Goal: Transaction & Acquisition: Purchase product/service

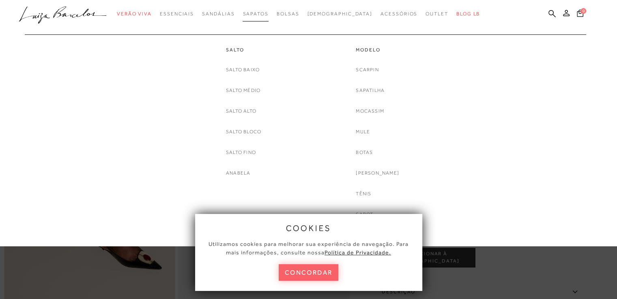
click at [268, 17] on link "Sapatos" at bounding box center [255, 13] width 26 height 15
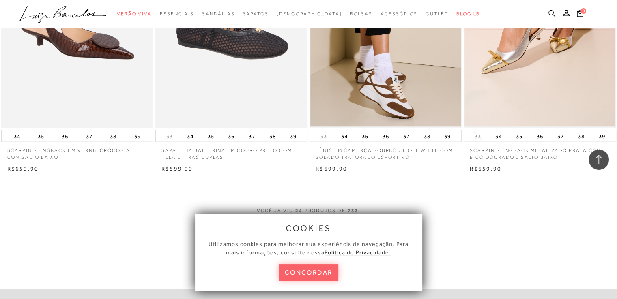
scroll to position [1703, 0]
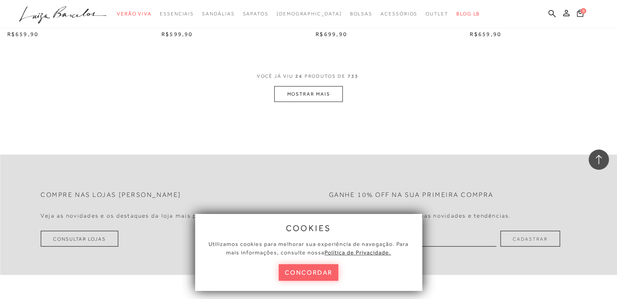
click at [334, 92] on button "MOSTRAR MAIS" at bounding box center [308, 94] width 68 height 16
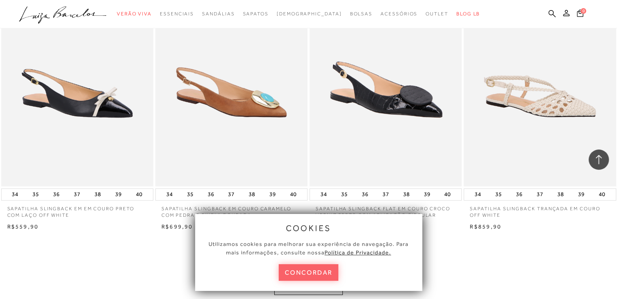
scroll to position [3406, 0]
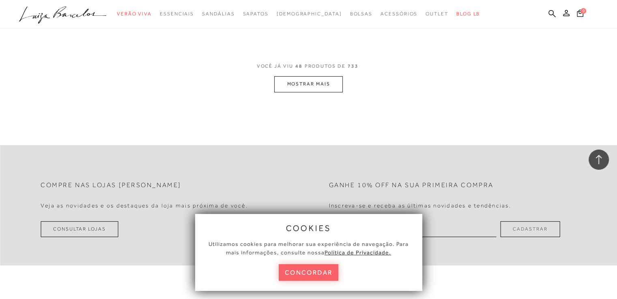
click at [332, 76] on button "MOSTRAR MAIS" at bounding box center [308, 84] width 68 height 16
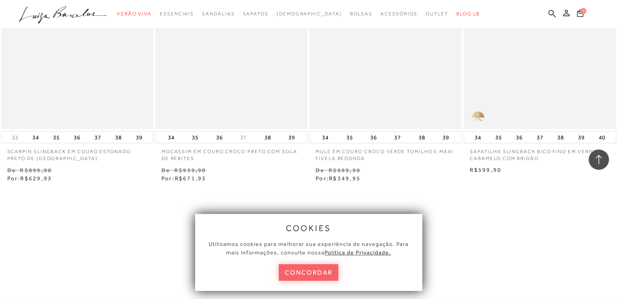
scroll to position [5028, 0]
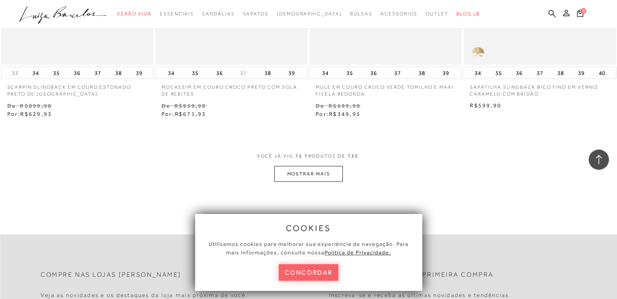
click at [305, 166] on button "MOSTRAR MAIS" at bounding box center [308, 174] width 68 height 16
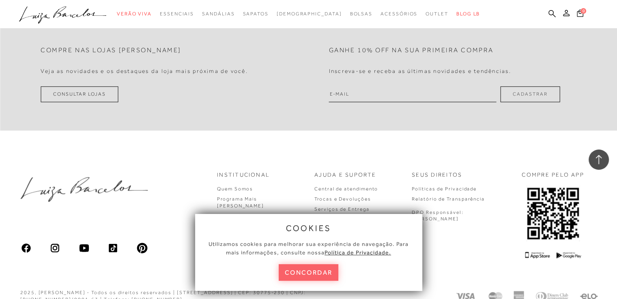
scroll to position [6852, 0]
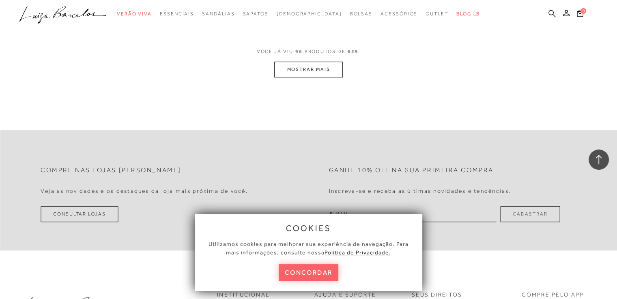
click at [328, 65] on button "MOSTRAR MAIS" at bounding box center [308, 70] width 68 height 16
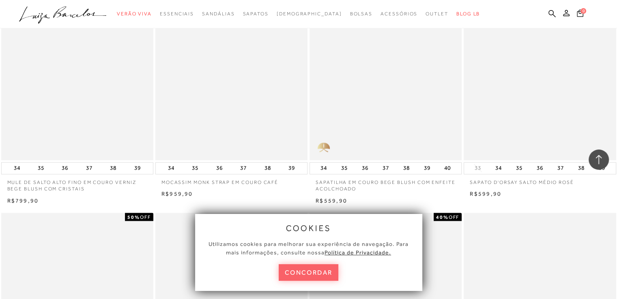
scroll to position [7501, 0]
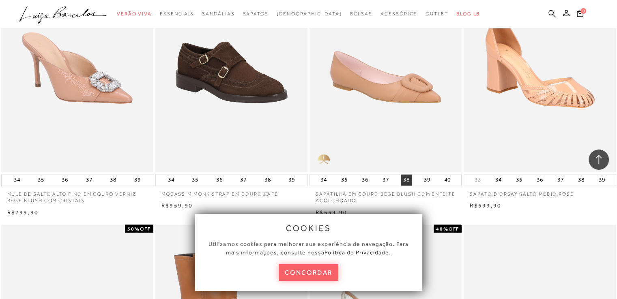
click at [404, 174] on button "38" at bounding box center [406, 179] width 11 height 11
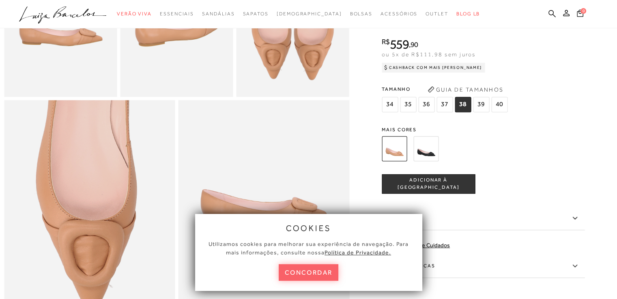
scroll to position [487, 0]
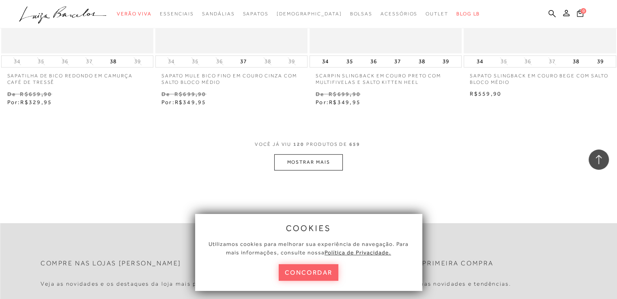
scroll to position [8514, 0]
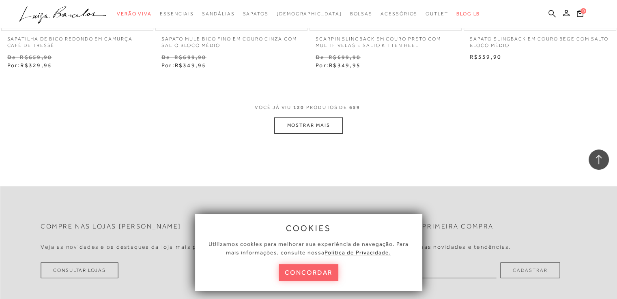
click at [307, 118] on button "MOSTRAR MAIS" at bounding box center [308, 126] width 68 height 16
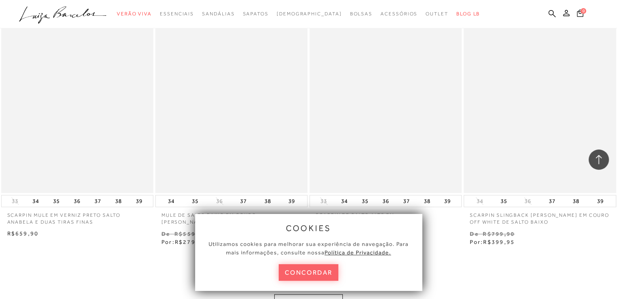
scroll to position [10217, 0]
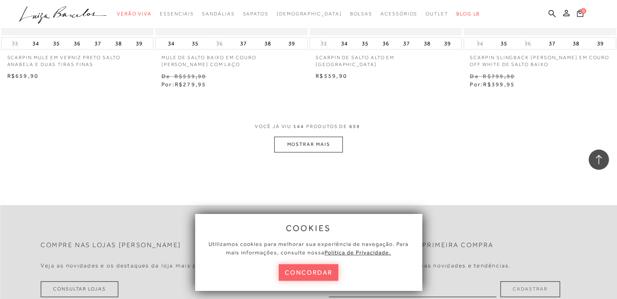
click at [290, 137] on button "MOSTRAR MAIS" at bounding box center [308, 145] width 68 height 16
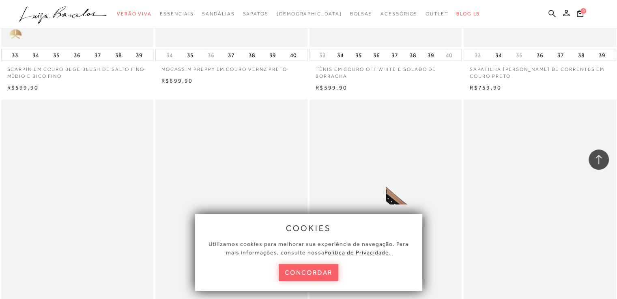
scroll to position [10907, 0]
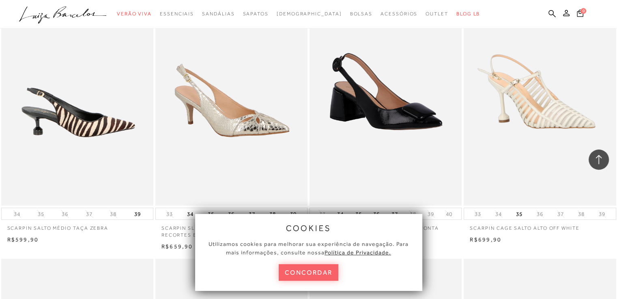
click at [111, 114] on img at bounding box center [77, 92] width 151 height 228
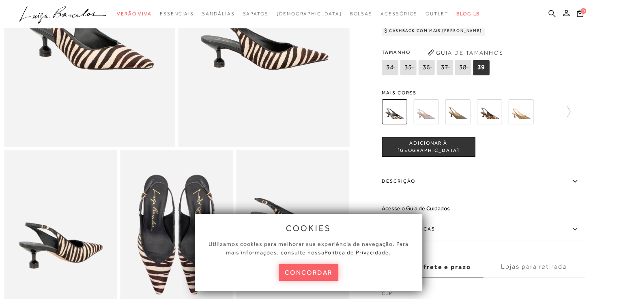
scroll to position [162, 0]
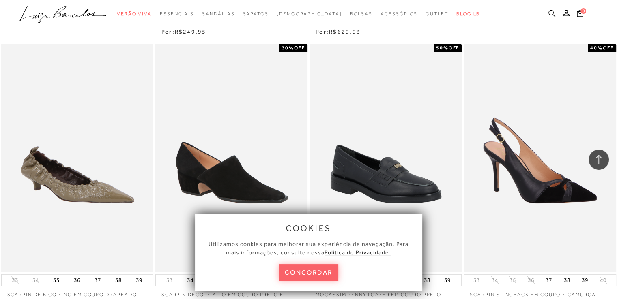
scroll to position [11895, 0]
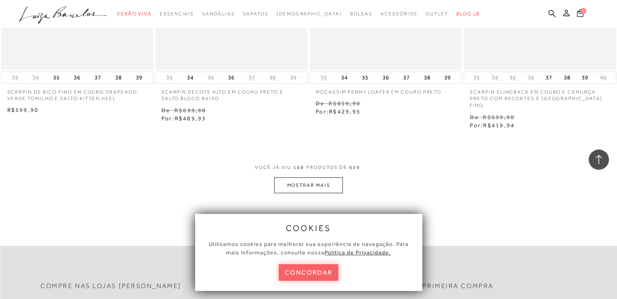
click at [328, 178] on button "MOSTRAR MAIS" at bounding box center [308, 186] width 68 height 16
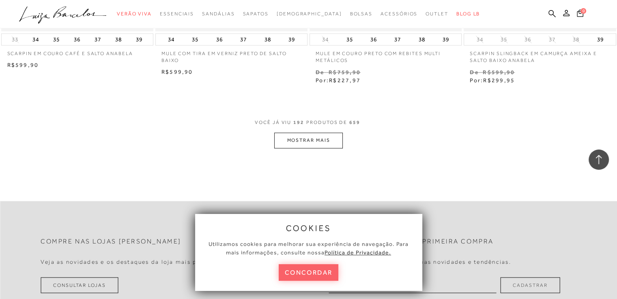
scroll to position [13679, 0]
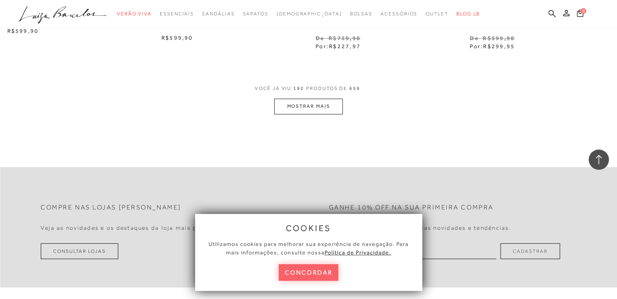
click at [330, 99] on button "MOSTRAR MAIS" at bounding box center [308, 107] width 68 height 16
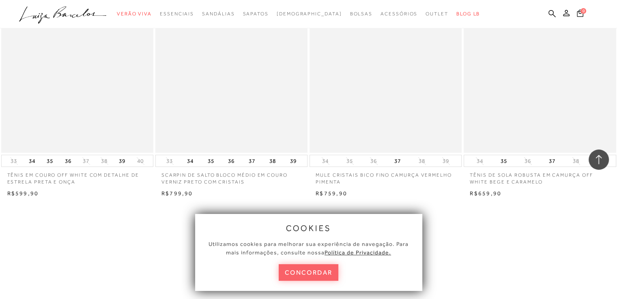
scroll to position [15463, 0]
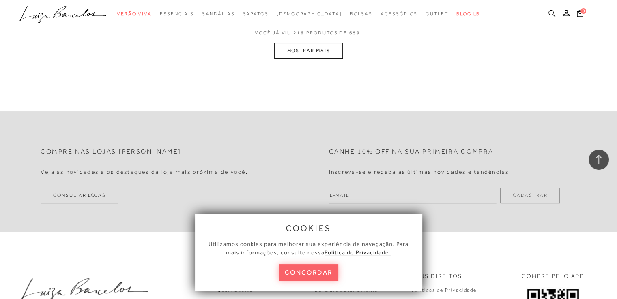
click at [311, 43] on button "MOSTRAR MAIS" at bounding box center [308, 51] width 68 height 16
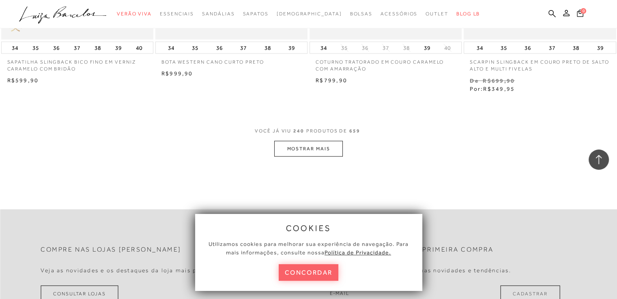
scroll to position [17112, 0]
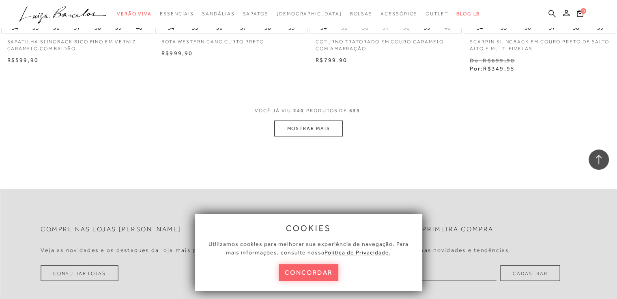
click at [322, 121] on button "MOSTRAR MAIS" at bounding box center [308, 129] width 68 height 16
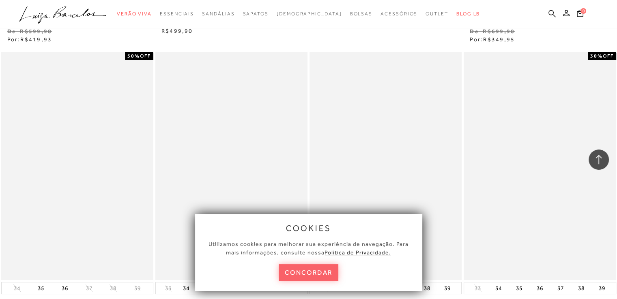
scroll to position [18814, 0]
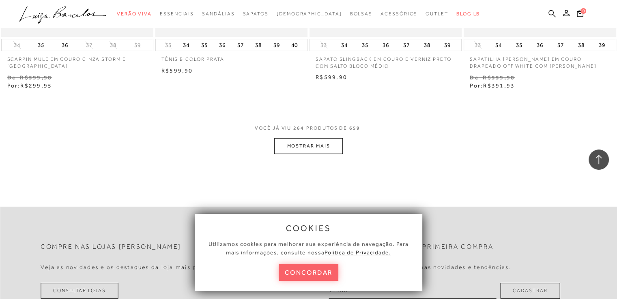
click at [323, 138] on button "MOSTRAR MAIS" at bounding box center [308, 146] width 68 height 16
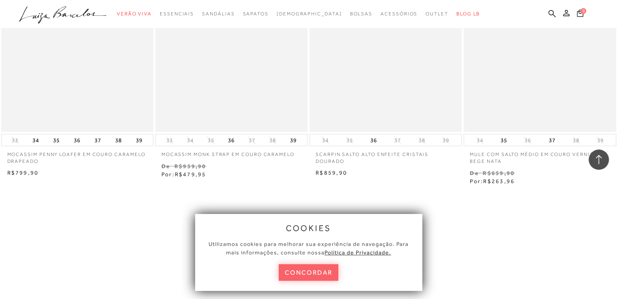
scroll to position [20517, 0]
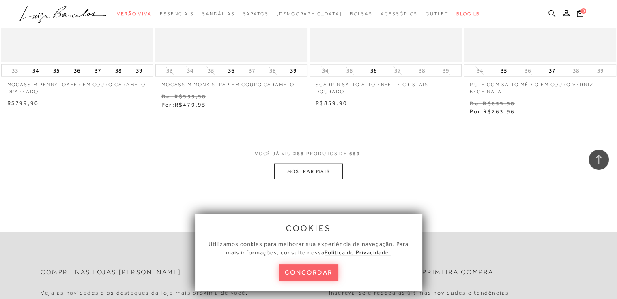
click at [304, 164] on button "MOSTRAR MAIS" at bounding box center [308, 172] width 68 height 16
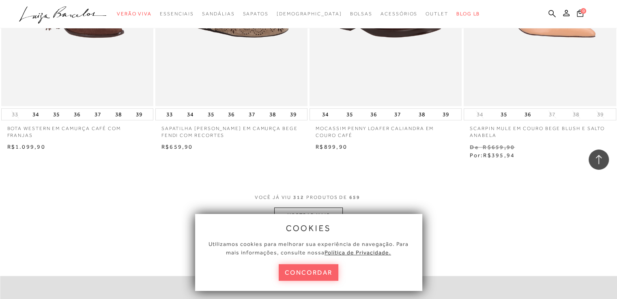
scroll to position [22332, 0]
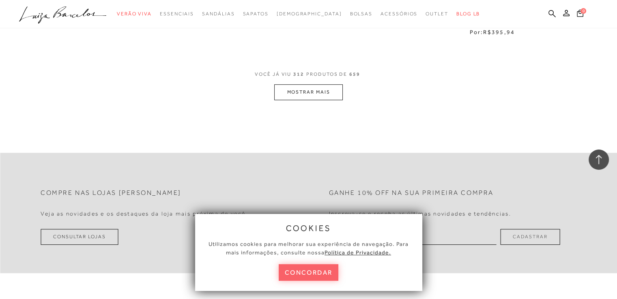
click at [314, 84] on button "MOSTRAR MAIS" at bounding box center [308, 92] width 68 height 16
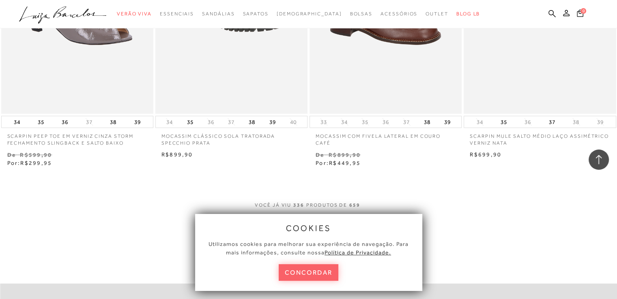
scroll to position [23954, 0]
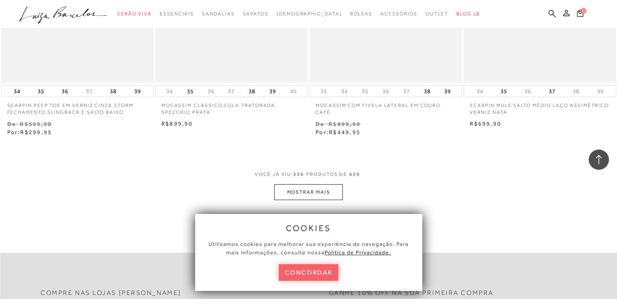
click at [319, 184] on button "MOSTRAR MAIS" at bounding box center [308, 192] width 68 height 16
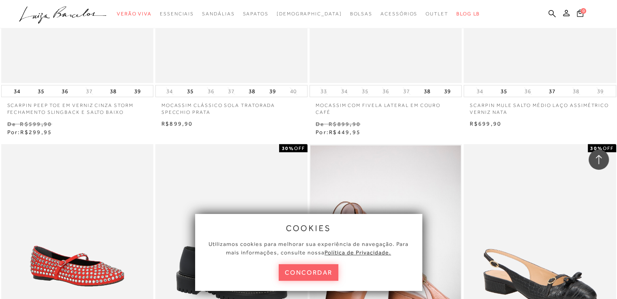
scroll to position [24805, 0]
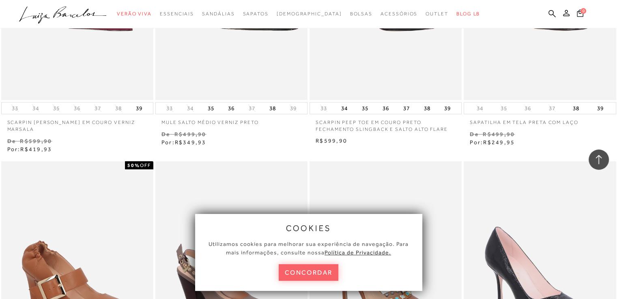
click at [383, 114] on p "SCARPIN PEEP TOE EM COURO PRETO FECHAMENTO SLINGBACK E SALTO ALTO FLARE" at bounding box center [385, 123] width 152 height 19
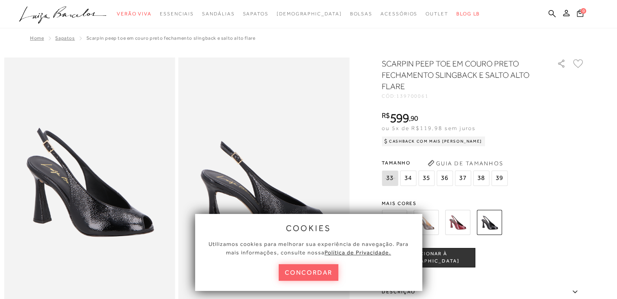
click at [475, 71] on h1 "SCARPIN PEEP TOE EM COURO PRETO FECHAMENTO SLINGBACK E SALTO ALTO FLARE" at bounding box center [458, 75] width 152 height 34
drag, startPoint x: 479, startPoint y: 74, endPoint x: 440, endPoint y: 74, distance: 39.7
click at [440, 74] on h1 "SCARPIN PEEP TOE EM COURO PRETO FECHAMENTO SLINGBACK E SALTO ALTO FLARE" at bounding box center [458, 75] width 152 height 34
click at [552, 13] on icon at bounding box center [551, 13] width 7 height 7
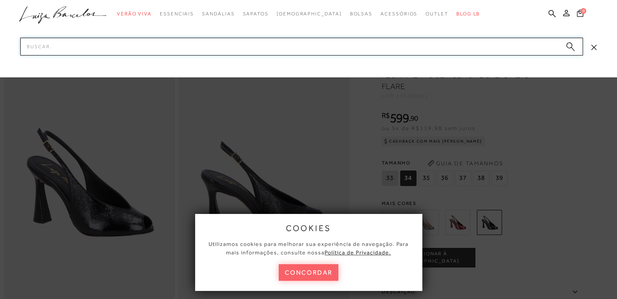
paste input "SLINGBACK"
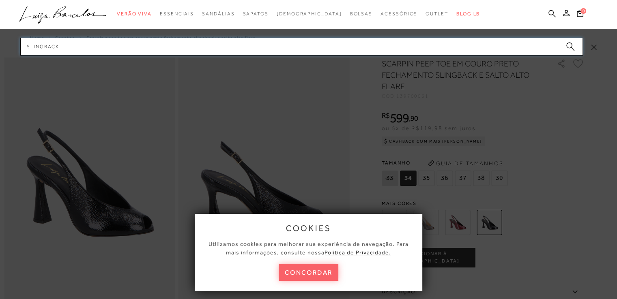
type input "SLINGBACK"
drag, startPoint x: 571, startPoint y: 51, endPoint x: 573, endPoint y: 38, distance: 13.5
click at [569, 48] on icon "submit" at bounding box center [570, 46] width 9 height 9
